Goal: Communication & Community: Answer question/provide support

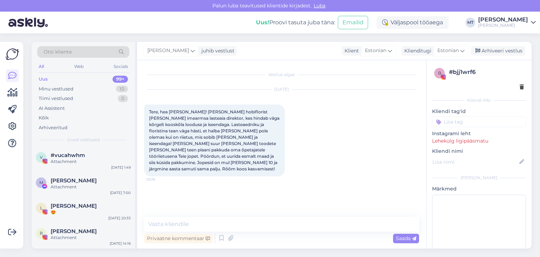
click at [180, 227] on textarea at bounding box center [281, 224] width 275 height 15
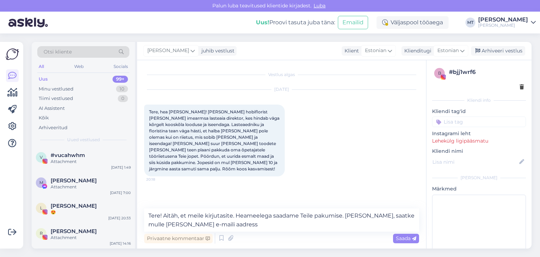
click at [413, 217] on textarea "Tere! Aitäh, et meile kirjutasite. Heameelega saadame Teile pakumise. [PERSON_N…" at bounding box center [281, 219] width 275 height 23
click at [245, 214] on textarea "Tere! Aitäh, et meile kirjutasite. Heameelega saadame Teile pakumise. [PERSON_N…" at bounding box center [281, 219] width 275 height 23
click at [324, 215] on textarea "Tere! Aitäh, et meile kirjutasite. Hea meelega saadame Teile pakumise. [PERSON_…" at bounding box center [281, 219] width 275 height 23
click at [235, 217] on textarea "Tere! Aitäh, et meile kirjutasite. Hea meelega saadame Teile pakkumise. [PERSON…" at bounding box center [281, 219] width 275 height 23
drag, startPoint x: 389, startPoint y: 214, endPoint x: 323, endPoint y: 218, distance: 66.2
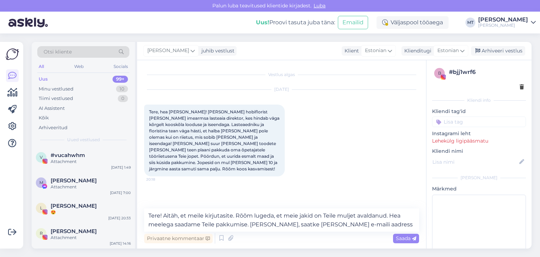
click at [323, 218] on textarea "Tere! Aitäh, et meile kirjutasite. Rõõm lugeda, et meie jakid on Teile muljet a…" at bounding box center [281, 219] width 275 height 23
click at [255, 225] on textarea "Tere! Aitäh, et meile kirjutasite. Rõõm lugeda, et meie jakid on Teile silma jä…" at bounding box center [281, 219] width 275 height 23
click at [375, 223] on textarea "Tere! Aitäh, et meile kirjutasite. Rõõm lugeda, et meie jakid on Teile silma jä…" at bounding box center [281, 219] width 275 height 23
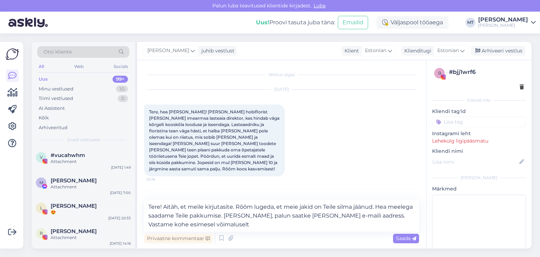
type textarea "Tere! Aitäh, et meile kirjutasite. Rõõm lugeda, et meie jakid on Teile silma jä…"
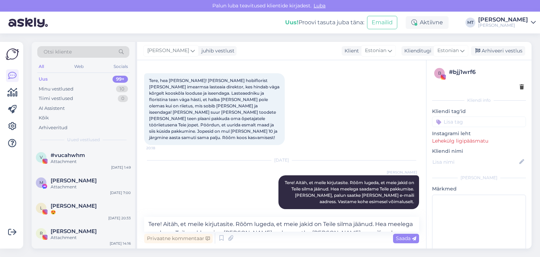
click at [158, 228] on textarea "Tere! Aitäh, et meile kirjutasite. Rõõm lugeda, et meie jakid on Teile silma jä…" at bounding box center [281, 224] width 275 height 15
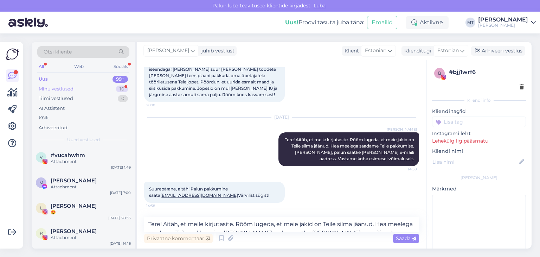
click at [66, 87] on div "Minu vestlused" at bounding box center [56, 88] width 35 height 7
